Goal: Check status

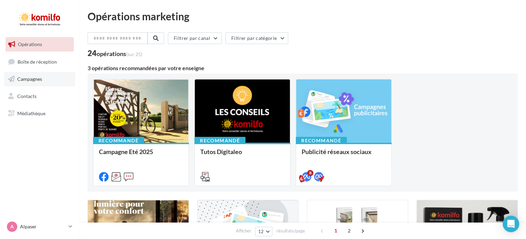
click at [38, 77] on span "Campagnes" at bounding box center [29, 79] width 25 height 6
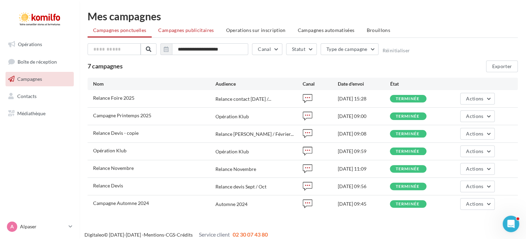
click at [182, 34] on li "Campagnes publicitaires" at bounding box center [186, 30] width 66 height 12
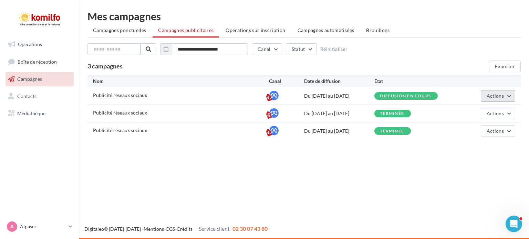
click at [502, 94] on span "Actions" at bounding box center [495, 96] width 17 height 6
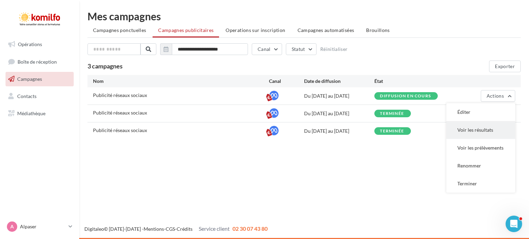
click at [468, 126] on button "Voir les résultats" at bounding box center [480, 130] width 69 height 18
